Goal: Transaction & Acquisition: Purchase product/service

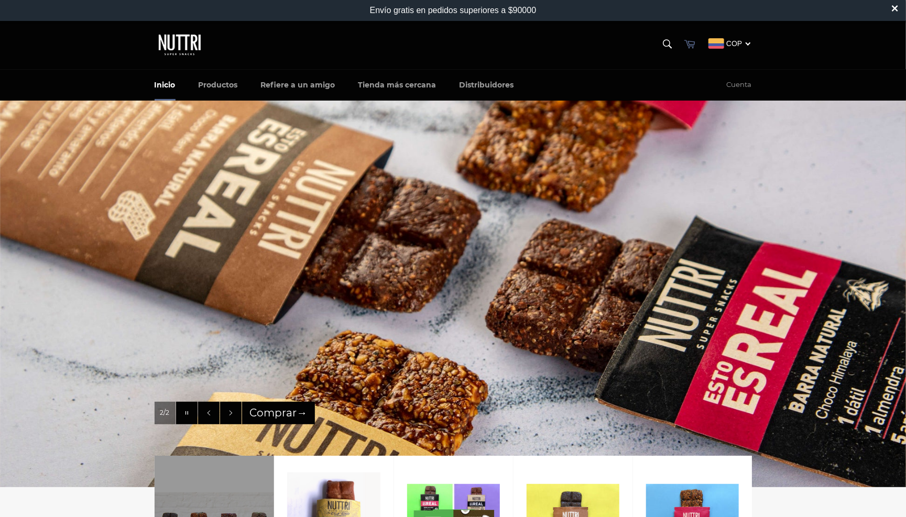
click at [688, 45] on icon at bounding box center [689, 44] width 11 height 8
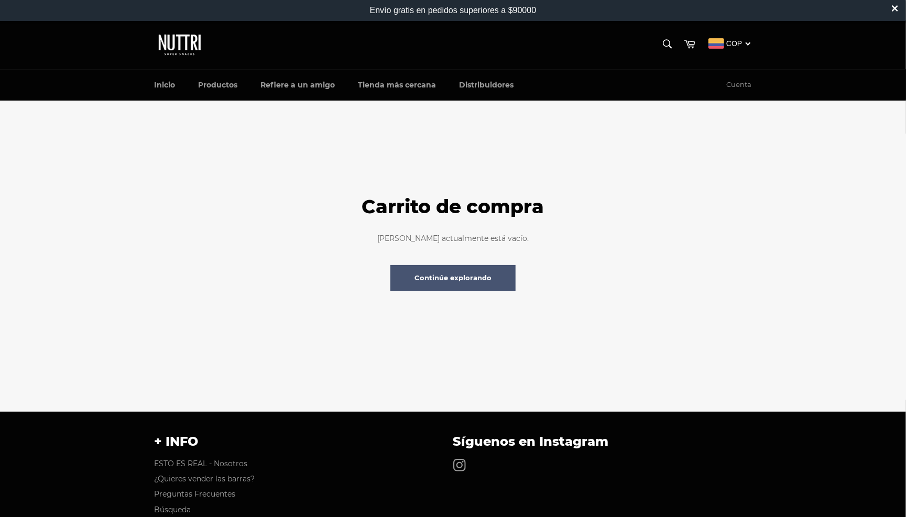
click at [468, 280] on link "Continúe explorando" at bounding box center [452, 278] width 125 height 26
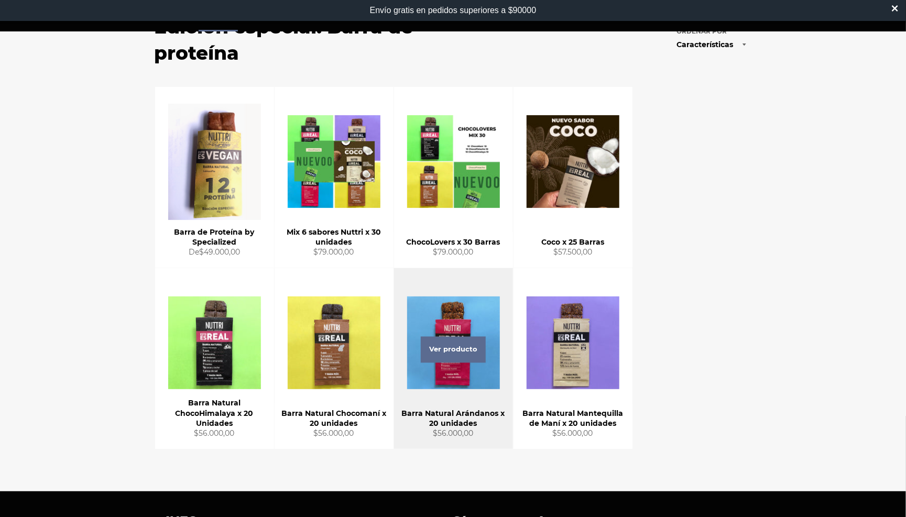
scroll to position [111, 0]
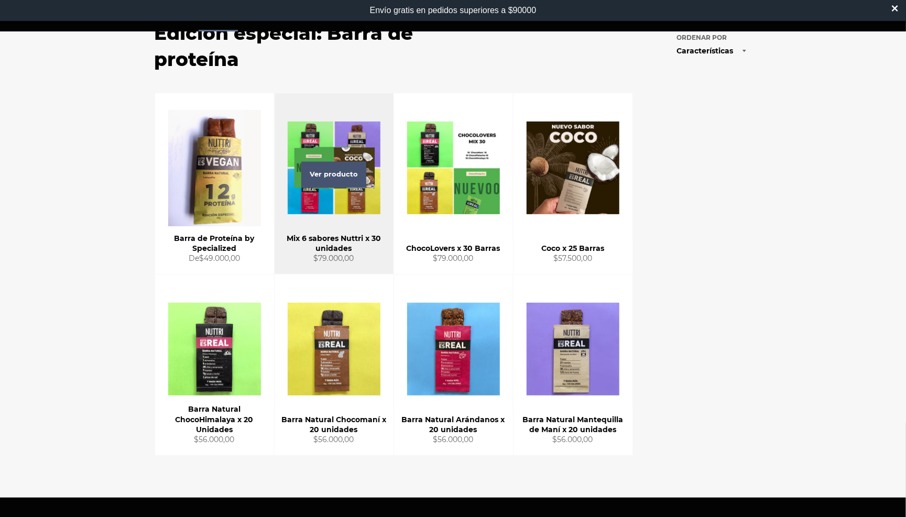
click at [344, 173] on span "Ver producto" at bounding box center [333, 175] width 65 height 26
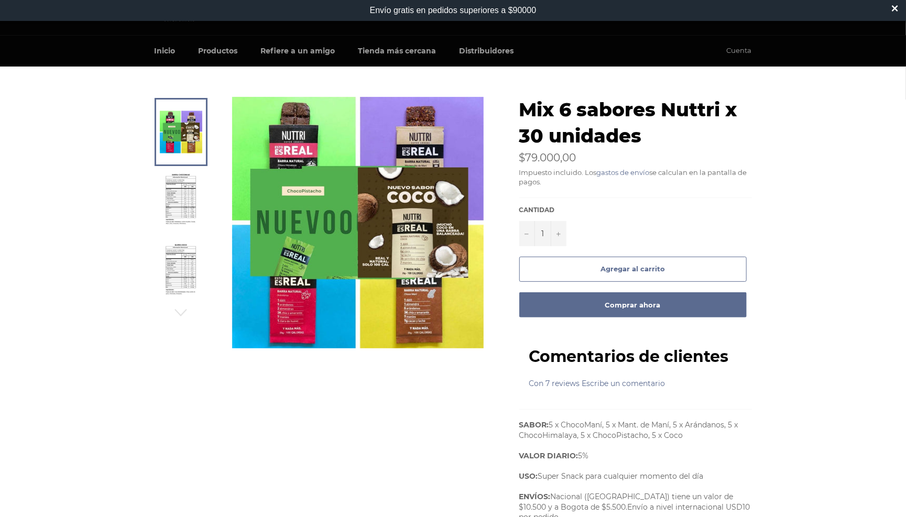
scroll to position [35, 0]
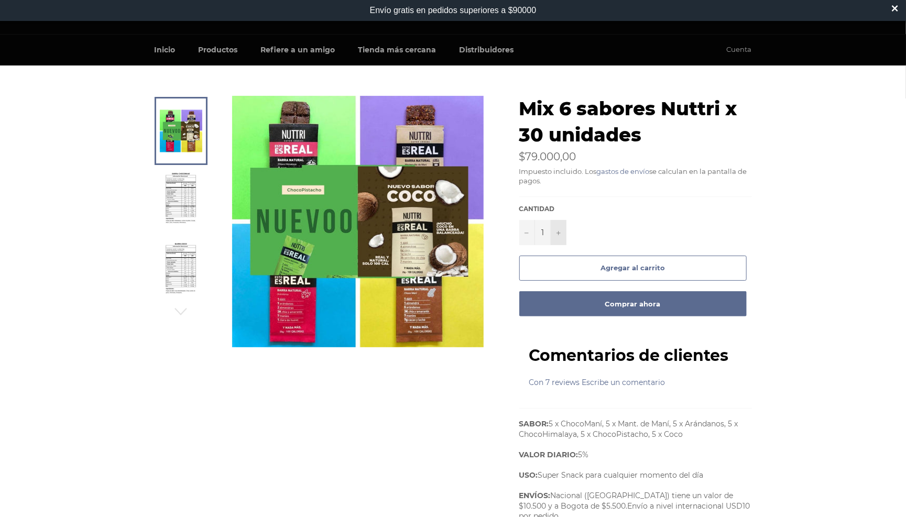
click at [557, 232] on icon "Aumentar uno a la cantidad de artículos" at bounding box center [558, 233] width 4 height 4
type input "3"
click at [595, 262] on button "Agregar al carrito" at bounding box center [632, 268] width 227 height 25
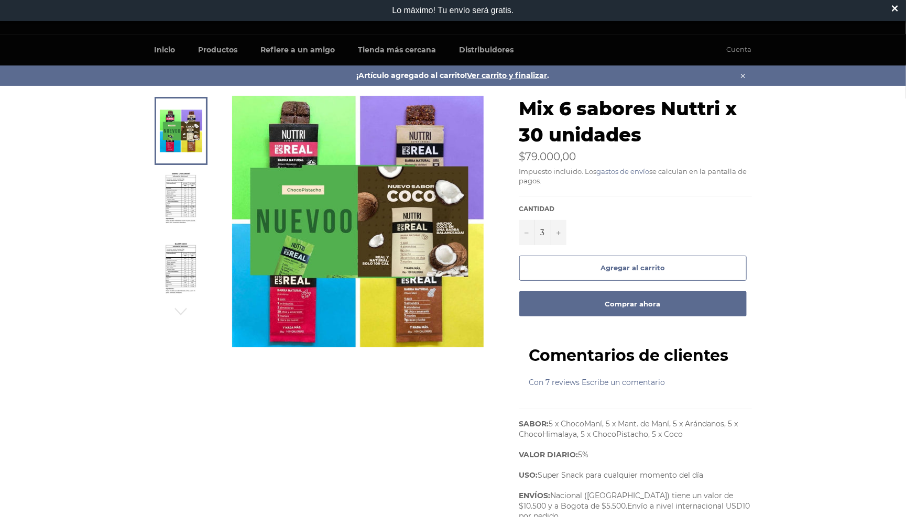
click at [742, 73] on icon "button" at bounding box center [742, 75] width 7 height 7
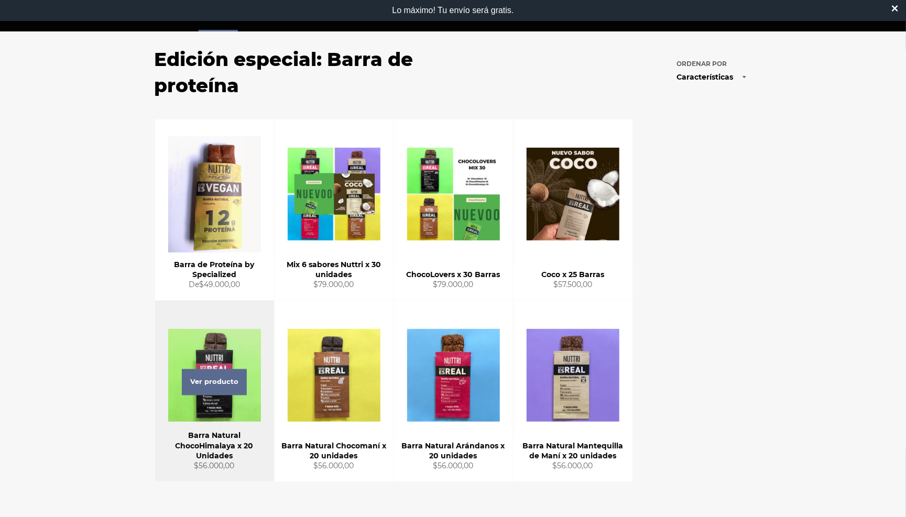
scroll to position [147, 0]
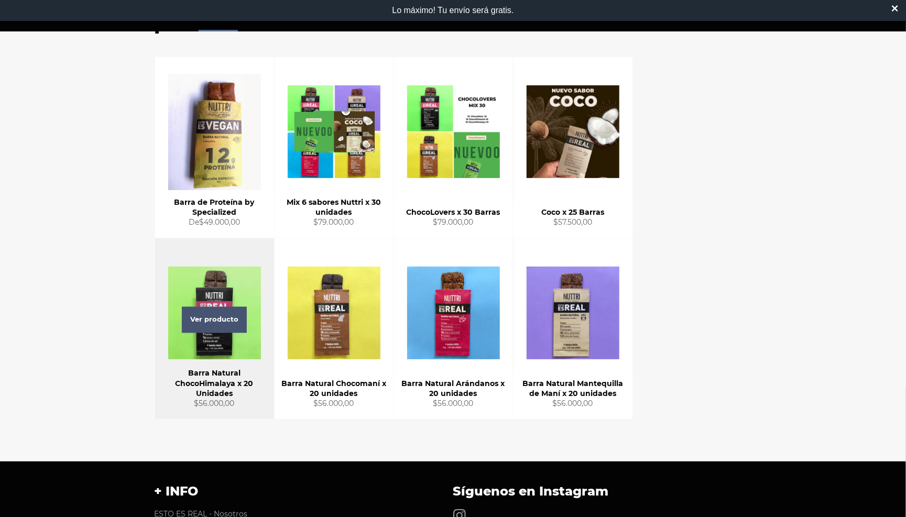
click at [214, 318] on span "Ver producto" at bounding box center [214, 320] width 65 height 26
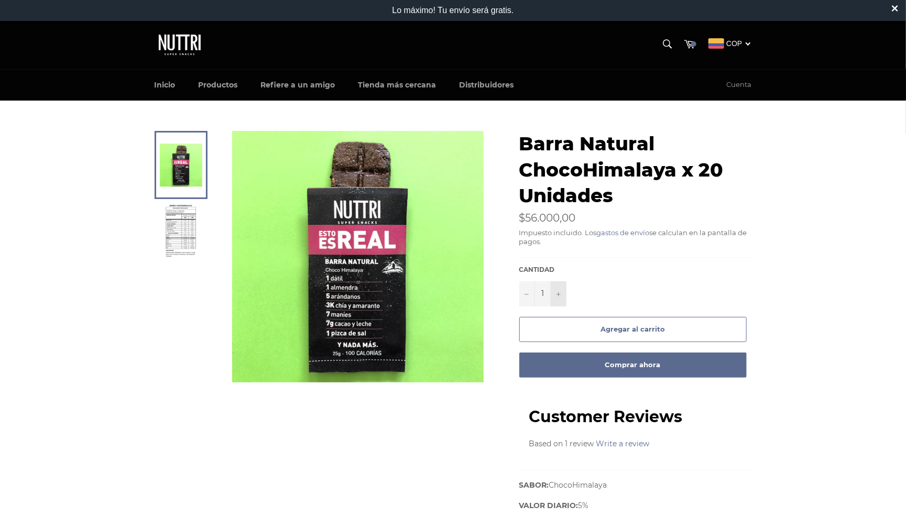
click at [559, 295] on button "+" at bounding box center [558, 293] width 16 height 25
type input "4"
click at [620, 326] on span "Agregar al carrito" at bounding box center [632, 329] width 64 height 8
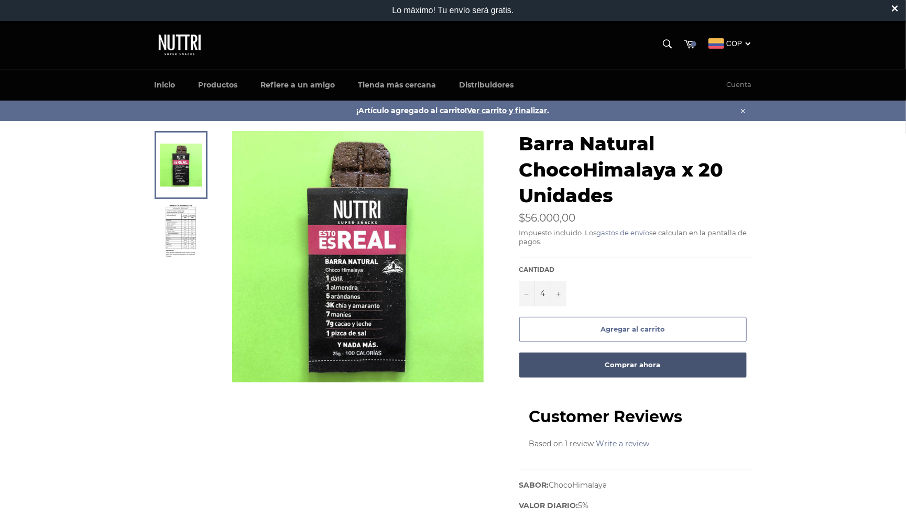
click at [617, 363] on button "Comprar ahora" at bounding box center [632, 364] width 227 height 25
